Goal: Task Accomplishment & Management: Manage account settings

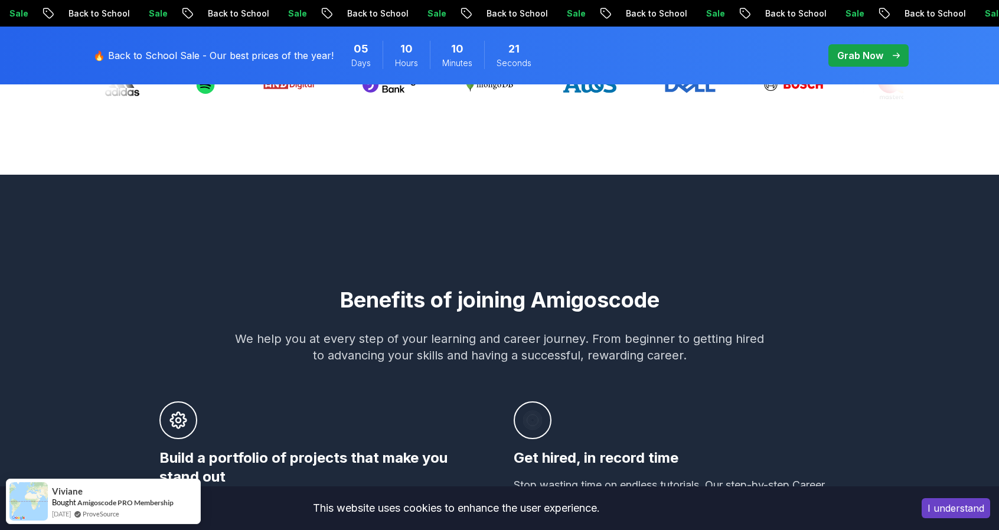
scroll to position [532, 0]
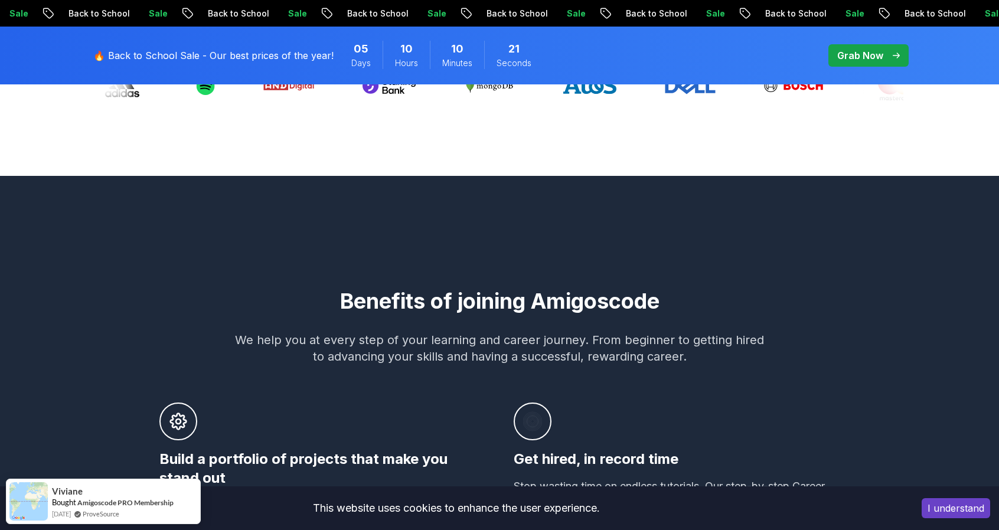
click at [499, 307] on h2 "Benefits of joining Amigoscode" at bounding box center [499, 301] width 827 height 24
click at [604, 308] on h2 "Benefits of joining Amigoscode" at bounding box center [499, 301] width 827 height 24
click at [496, 297] on h2 "Benefits of joining Amigoscode" at bounding box center [499, 301] width 827 height 24
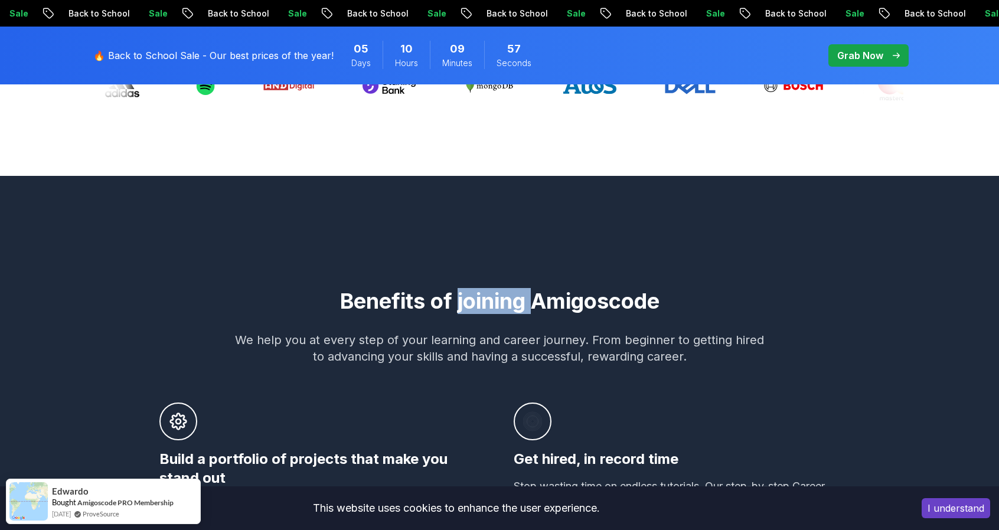
click at [496, 297] on h2 "Benefits of joining Amigoscode" at bounding box center [499, 301] width 827 height 24
click at [405, 302] on h2 "Benefits of joining Amigoscode" at bounding box center [499, 301] width 827 height 24
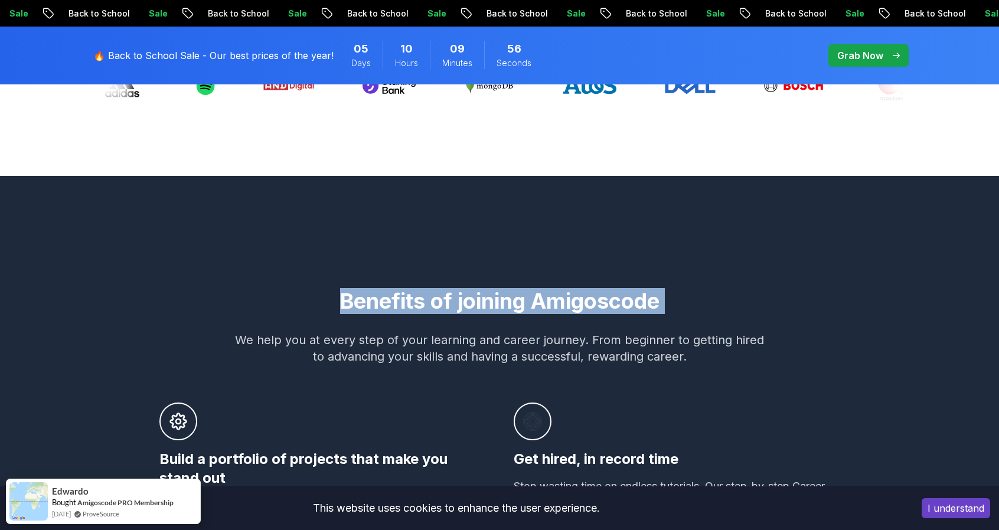
click at [405, 302] on h2 "Benefits of joining Amigoscode" at bounding box center [499, 301] width 827 height 24
click at [595, 291] on h2 "Benefits of joining Amigoscode" at bounding box center [499, 301] width 827 height 24
click at [592, 298] on h2 "Benefits of joining Amigoscode" at bounding box center [499, 301] width 827 height 24
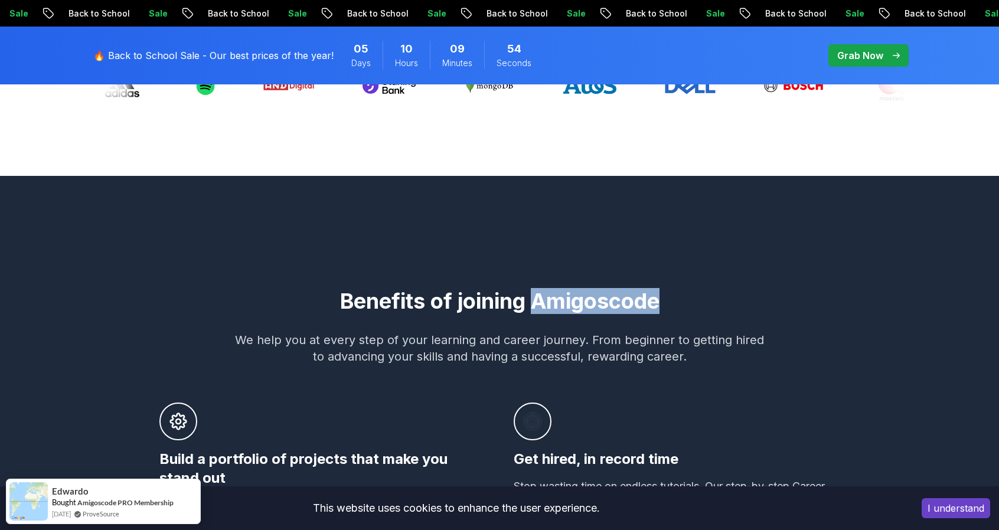
click at [592, 298] on h2 "Benefits of joining Amigoscode" at bounding box center [499, 301] width 827 height 24
click at [488, 301] on h2 "Benefits of joining Amigoscode" at bounding box center [499, 301] width 827 height 24
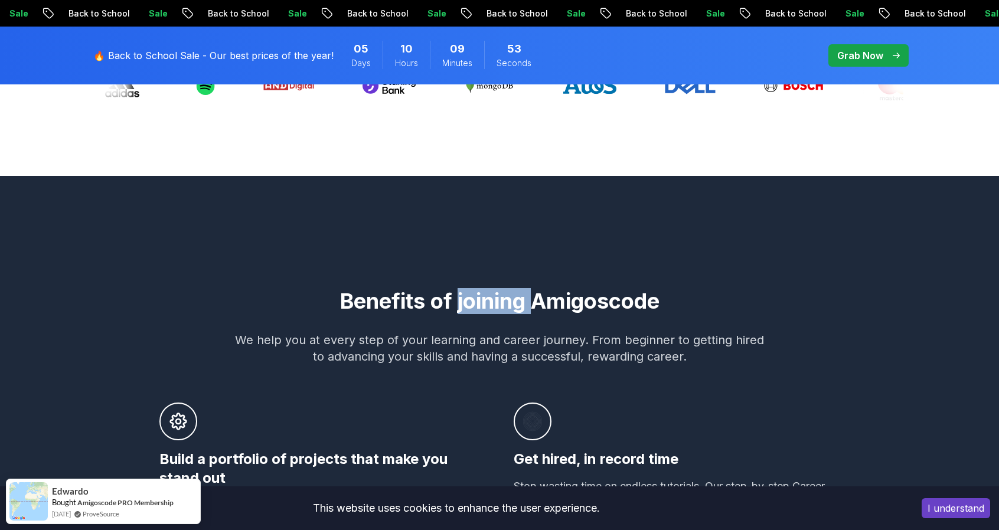
click at [488, 301] on h2 "Benefits of joining Amigoscode" at bounding box center [499, 301] width 827 height 24
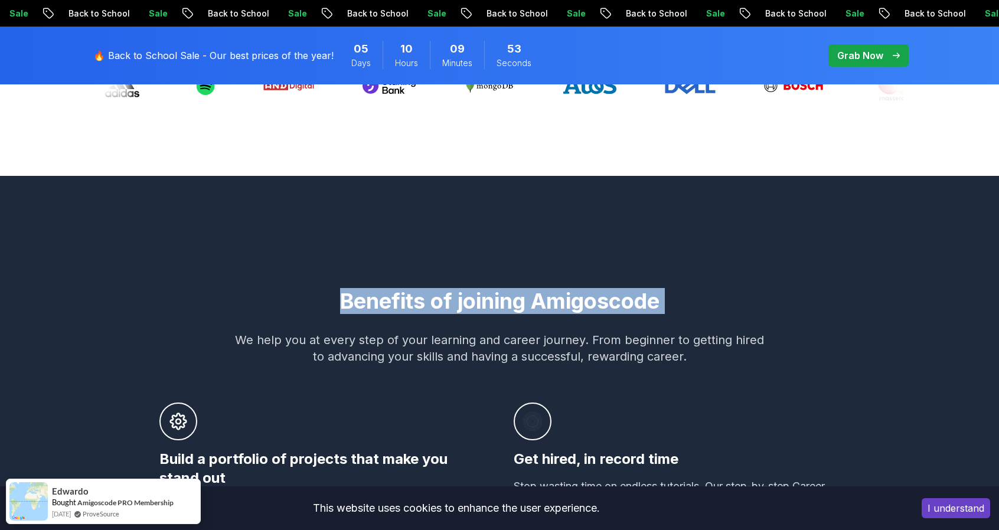
click at [488, 301] on h2 "Benefits of joining Amigoscode" at bounding box center [499, 301] width 827 height 24
click at [646, 298] on h2 "Benefits of joining Amigoscode" at bounding box center [499, 301] width 827 height 24
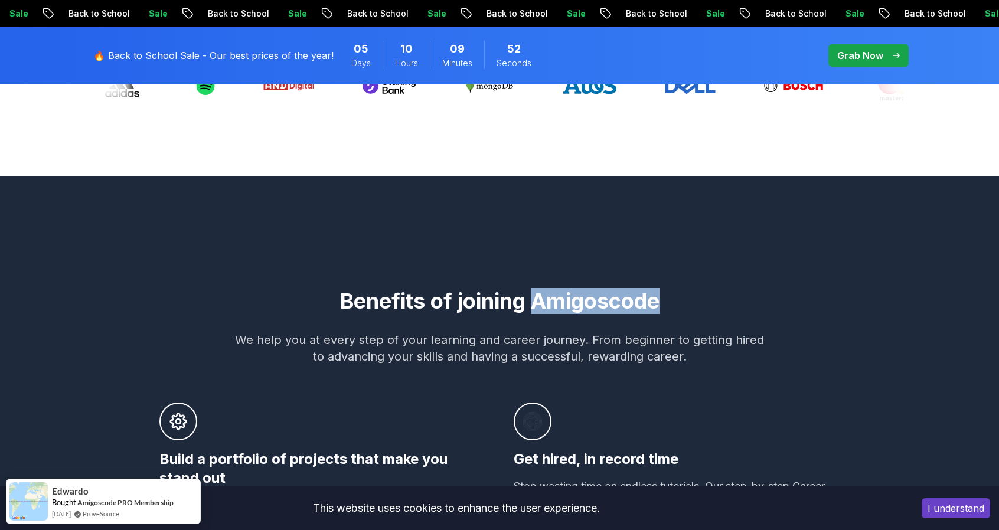
click at [646, 298] on h2 "Benefits of joining Amigoscode" at bounding box center [499, 301] width 827 height 24
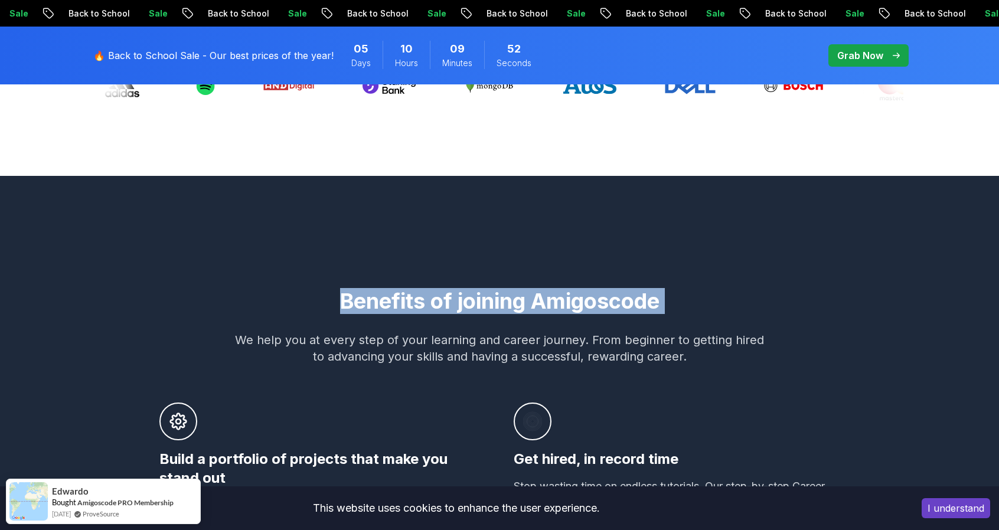
click at [646, 298] on h2 "Benefits of joining Amigoscode" at bounding box center [499, 301] width 827 height 24
click at [484, 308] on h2 "Benefits of joining Amigoscode" at bounding box center [499, 301] width 827 height 24
click at [484, 307] on h2 "Benefits of joining Amigoscode" at bounding box center [499, 301] width 827 height 24
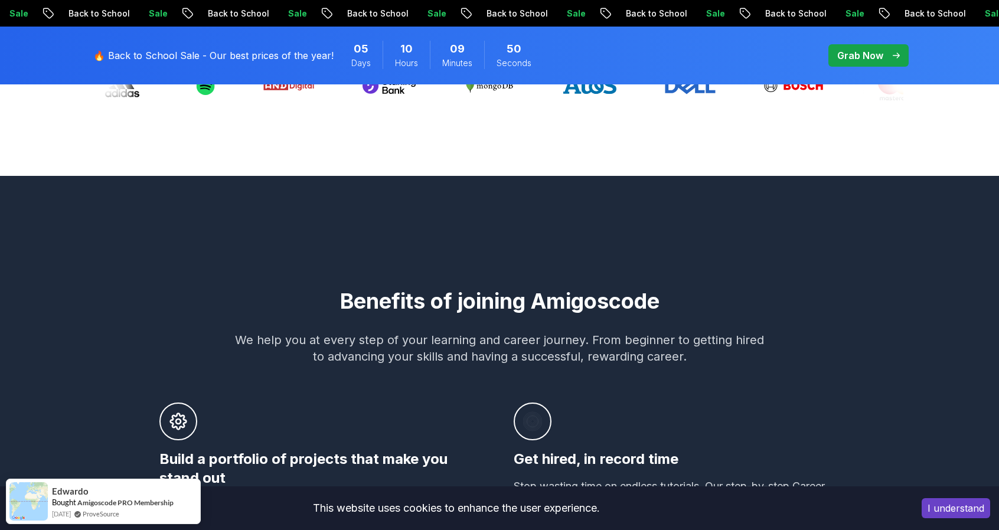
click at [620, 303] on h2 "Benefits of joining Amigoscode" at bounding box center [499, 301] width 827 height 24
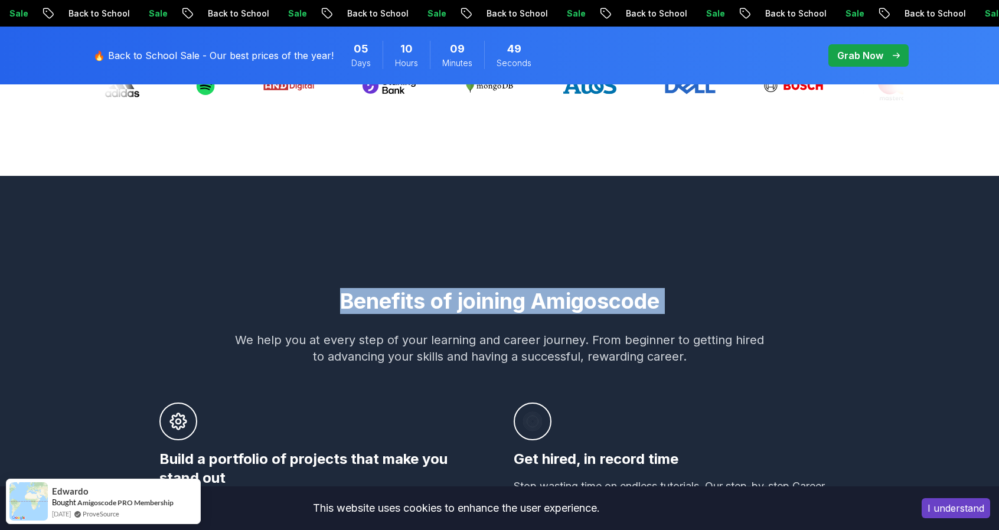
click at [620, 303] on h2 "Benefits of joining Amigoscode" at bounding box center [499, 301] width 827 height 24
click at [568, 298] on h2 "Benefits of joining Amigoscode" at bounding box center [499, 301] width 827 height 24
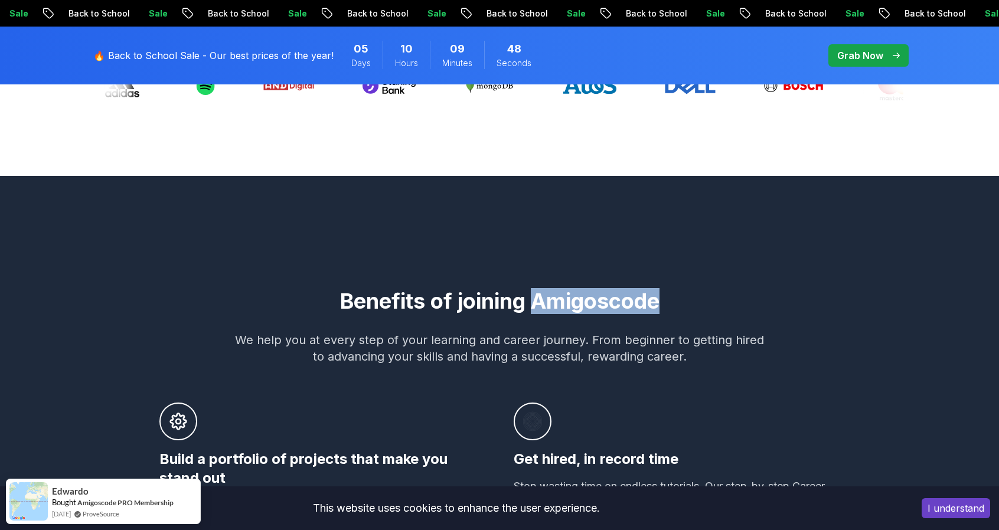
click at [568, 297] on h2 "Benefits of joining Amigoscode" at bounding box center [499, 301] width 827 height 24
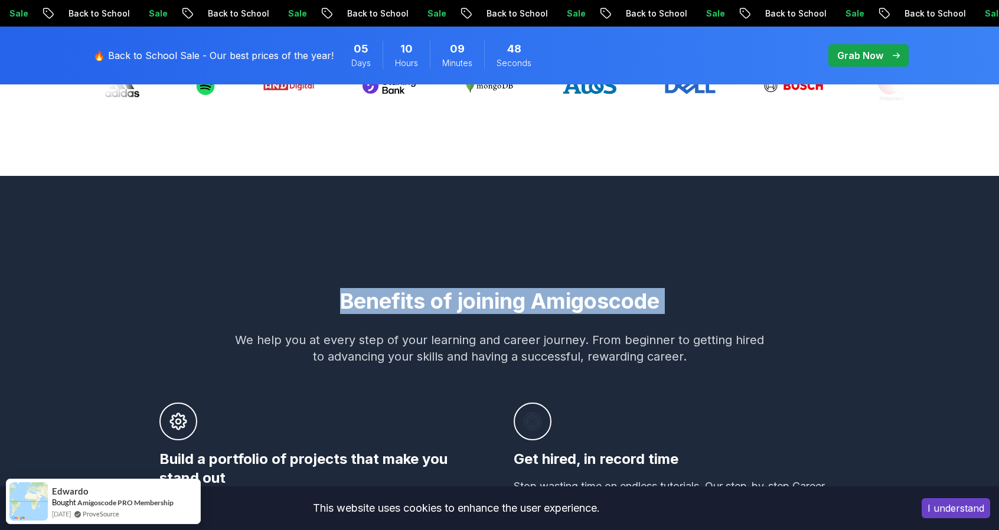
click at [568, 297] on h2 "Benefits of joining Amigoscode" at bounding box center [499, 301] width 827 height 24
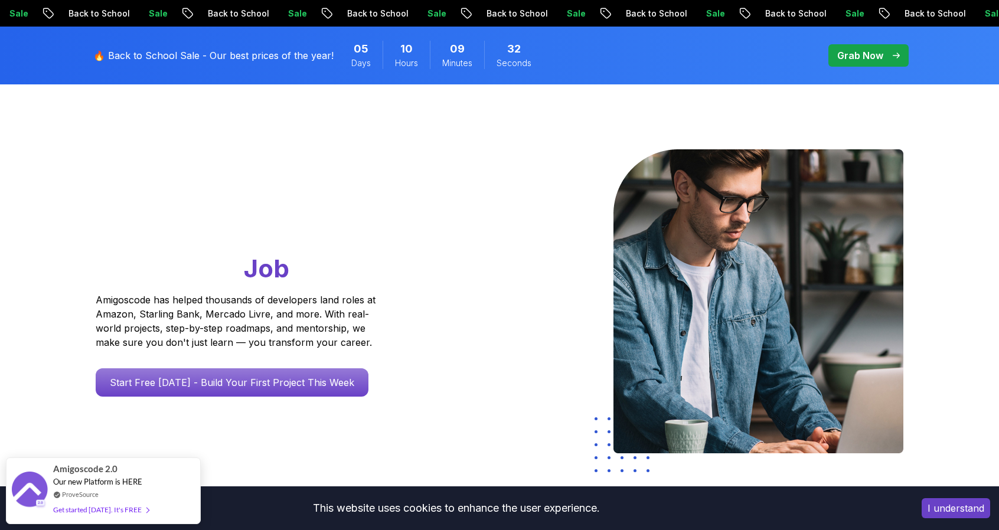
scroll to position [0, 0]
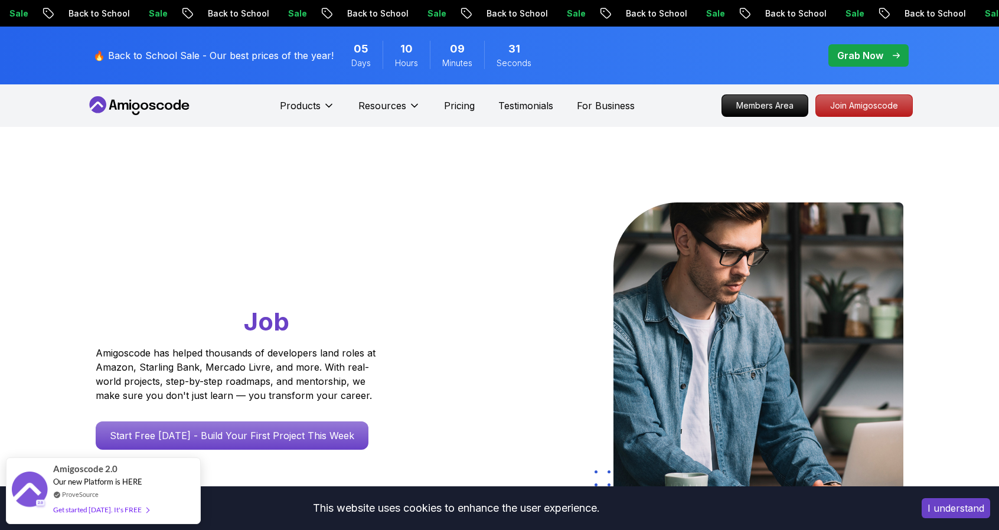
click at [884, 53] on div "Grab Now" at bounding box center [869, 55] width 63 height 14
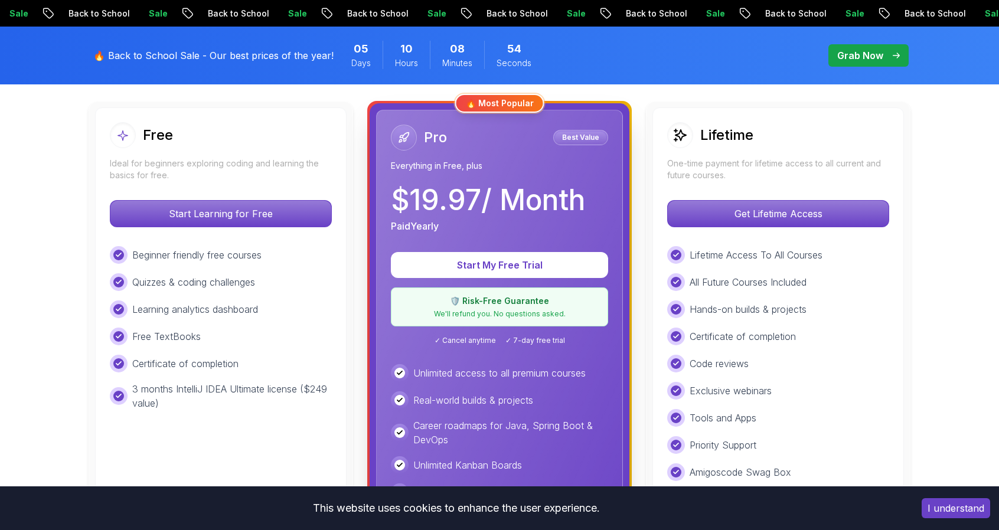
scroll to position [118, 0]
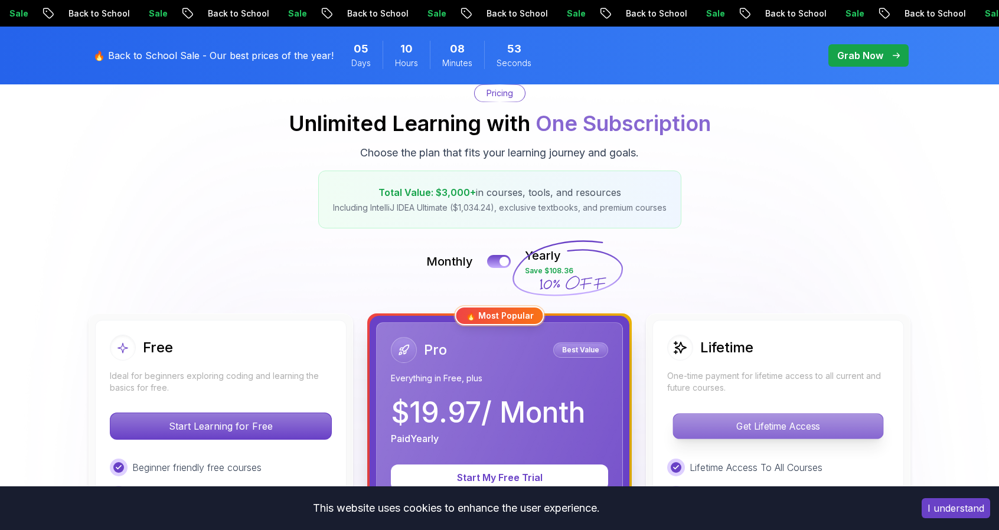
click at [777, 422] on p "Get Lifetime Access" at bounding box center [778, 426] width 210 height 25
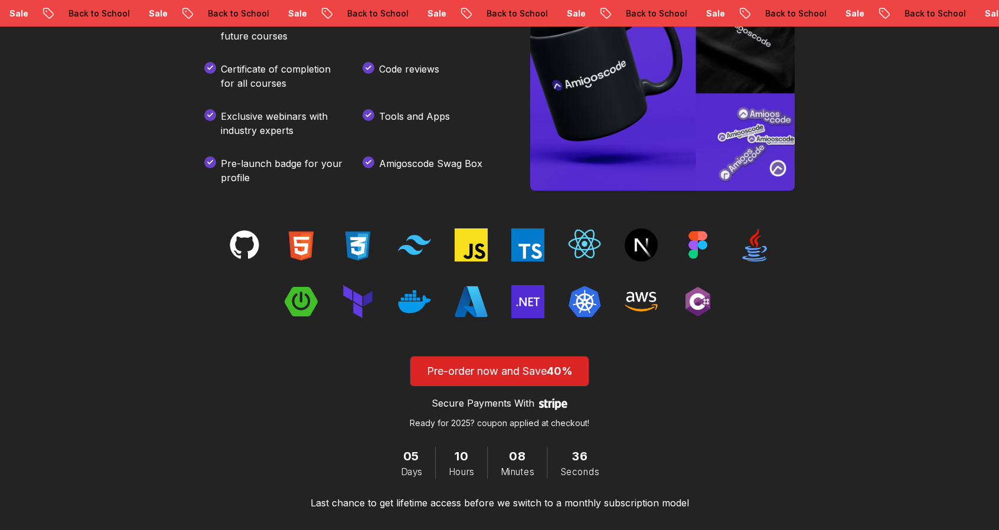
scroll to position [1654, 0]
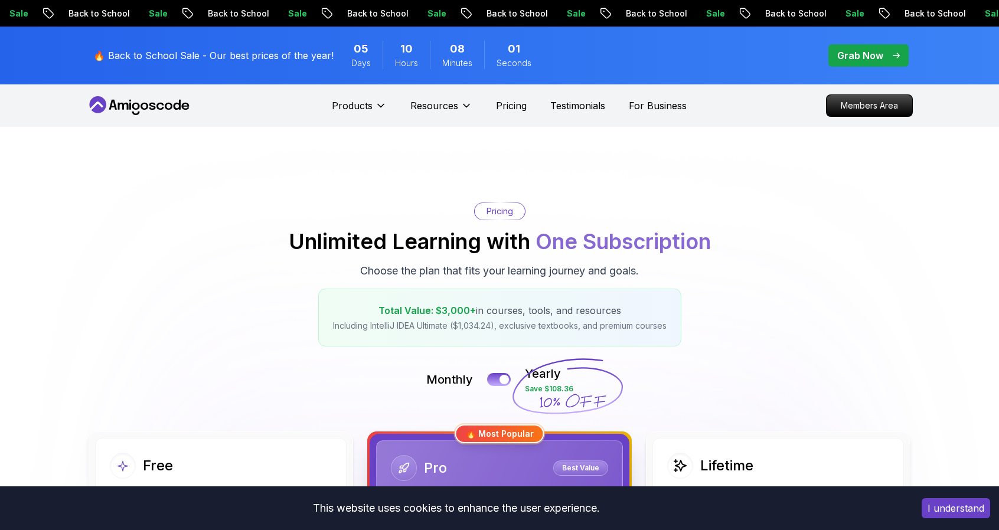
click at [141, 100] on icon at bounding box center [139, 105] width 106 height 19
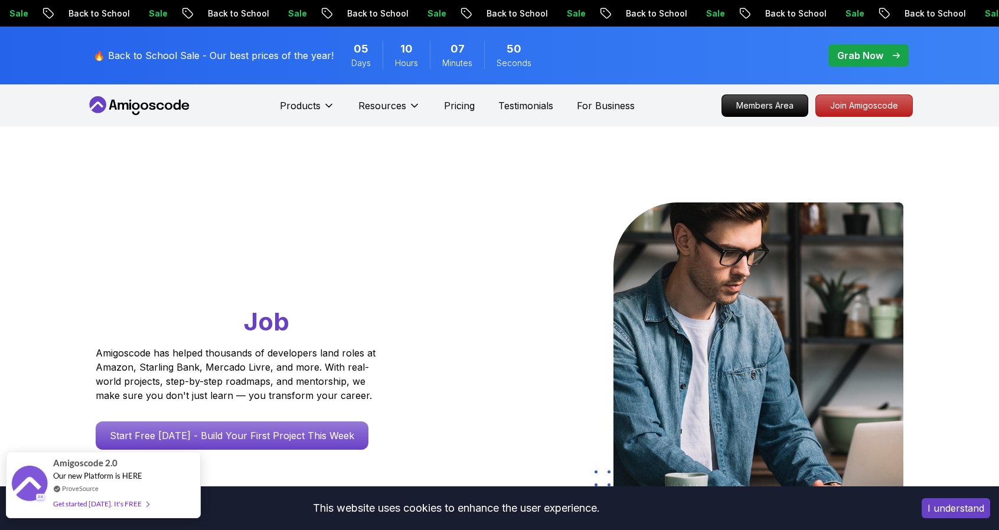
click at [113, 477] on span "Our new Platform is HERE" at bounding box center [97, 475] width 89 height 9
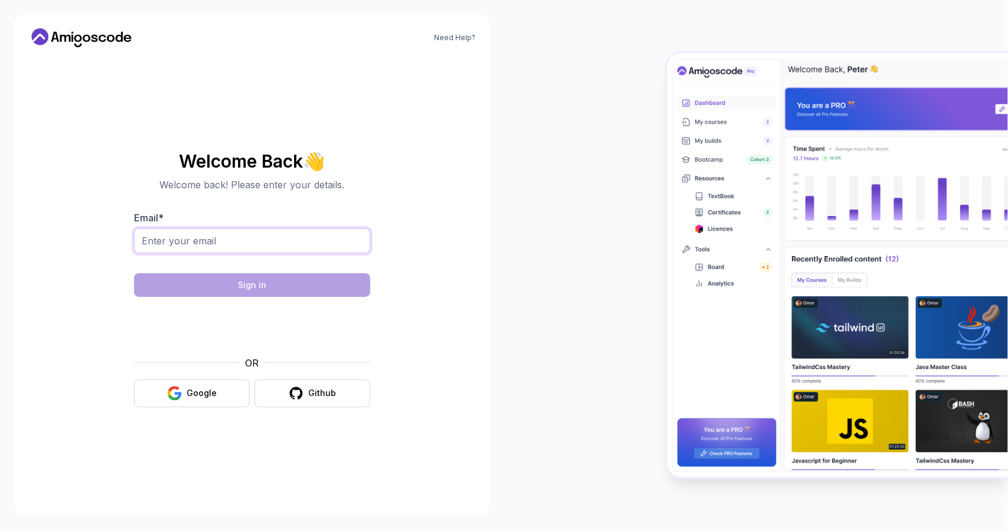
click at [217, 238] on input "Email *" at bounding box center [252, 241] width 236 height 25
click at [182, 237] on input "Email *" at bounding box center [252, 241] width 236 height 25
click at [258, 244] on input "Email *" at bounding box center [252, 241] width 236 height 25
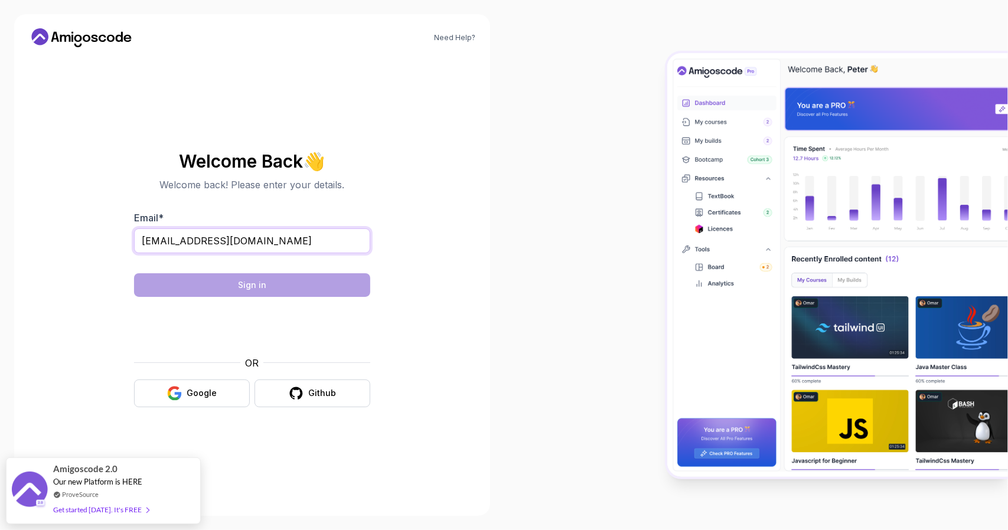
type input "betemariam.tegie@gmail.com"
click at [565, 282] on div at bounding box center [756, 265] width 504 height 530
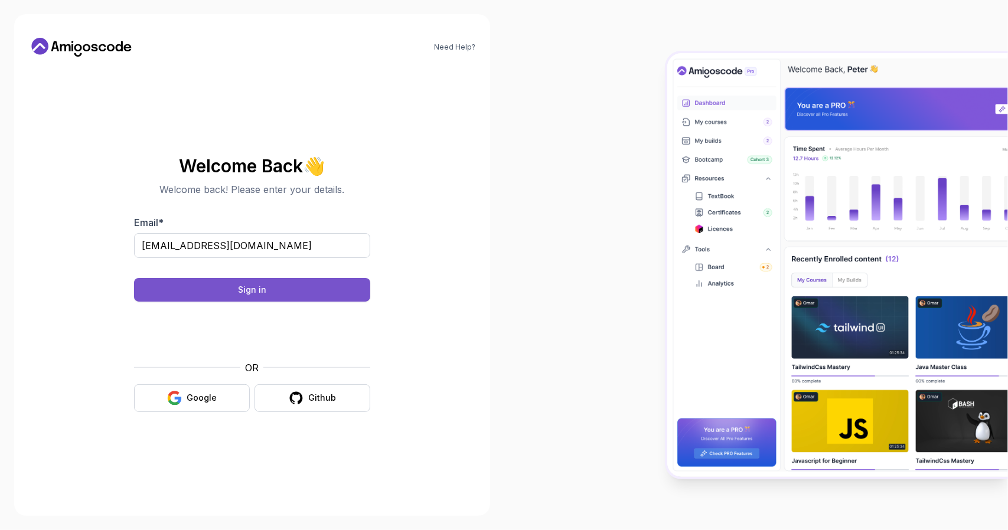
click at [247, 288] on div "Sign in" at bounding box center [252, 290] width 28 height 12
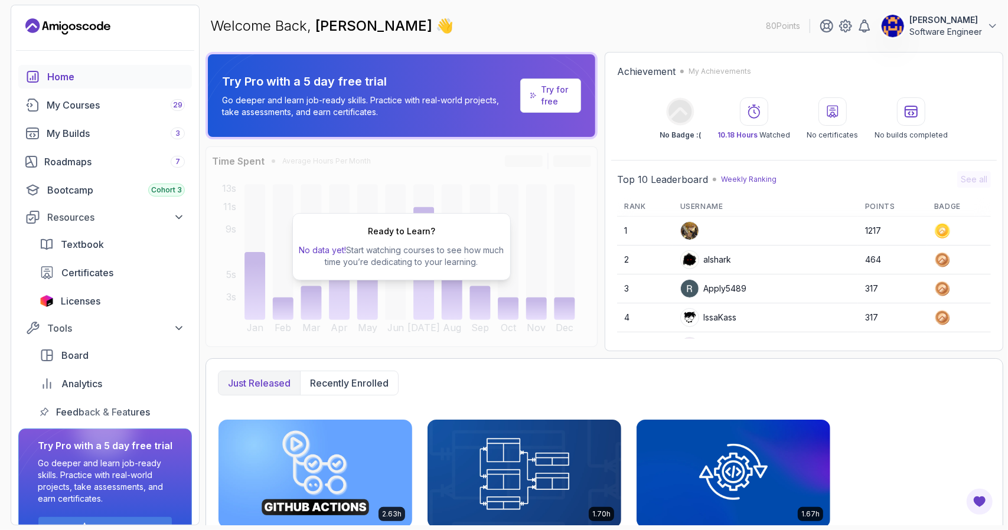
click at [76, 77] on div "Home" at bounding box center [116, 77] width 138 height 14
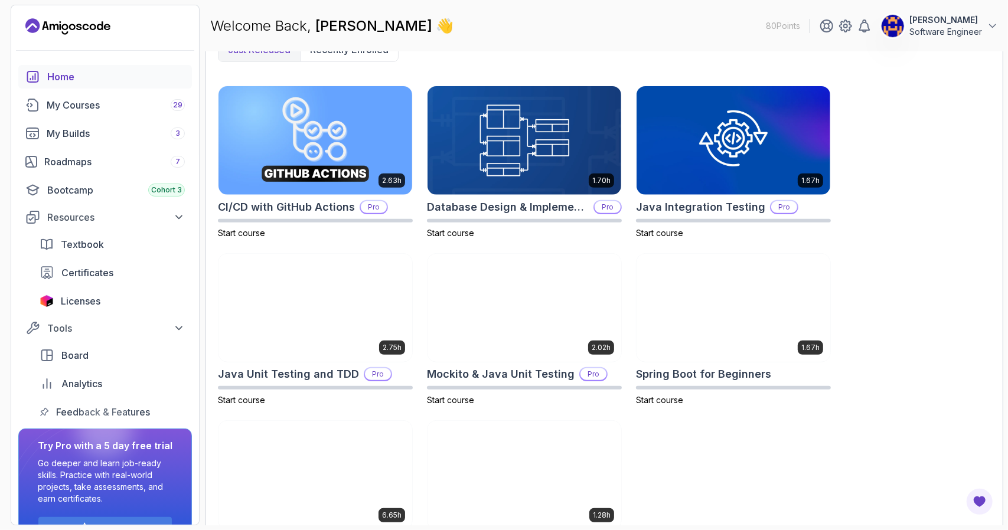
scroll to position [393, 0]
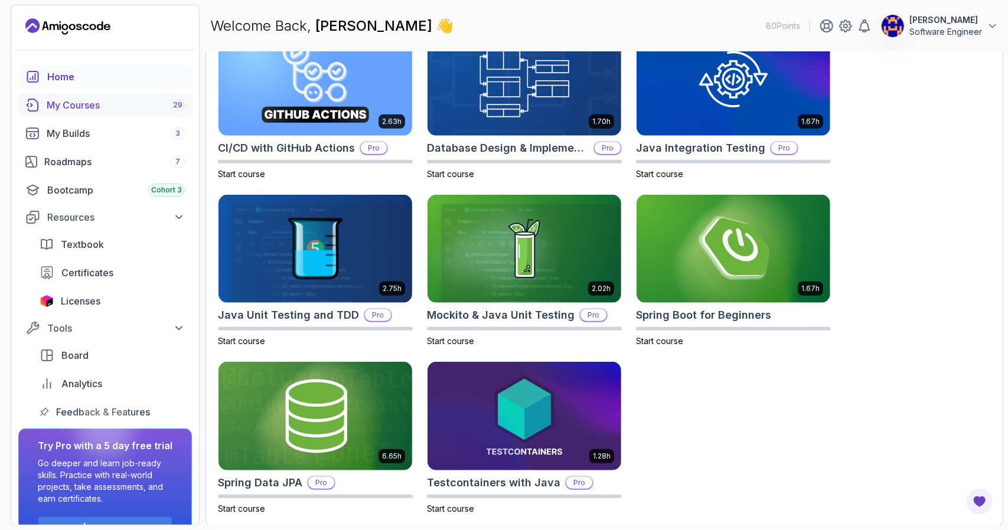
click at [116, 105] on div "My Courses 29" at bounding box center [116, 105] width 138 height 14
